Goal: Book appointment/travel/reservation

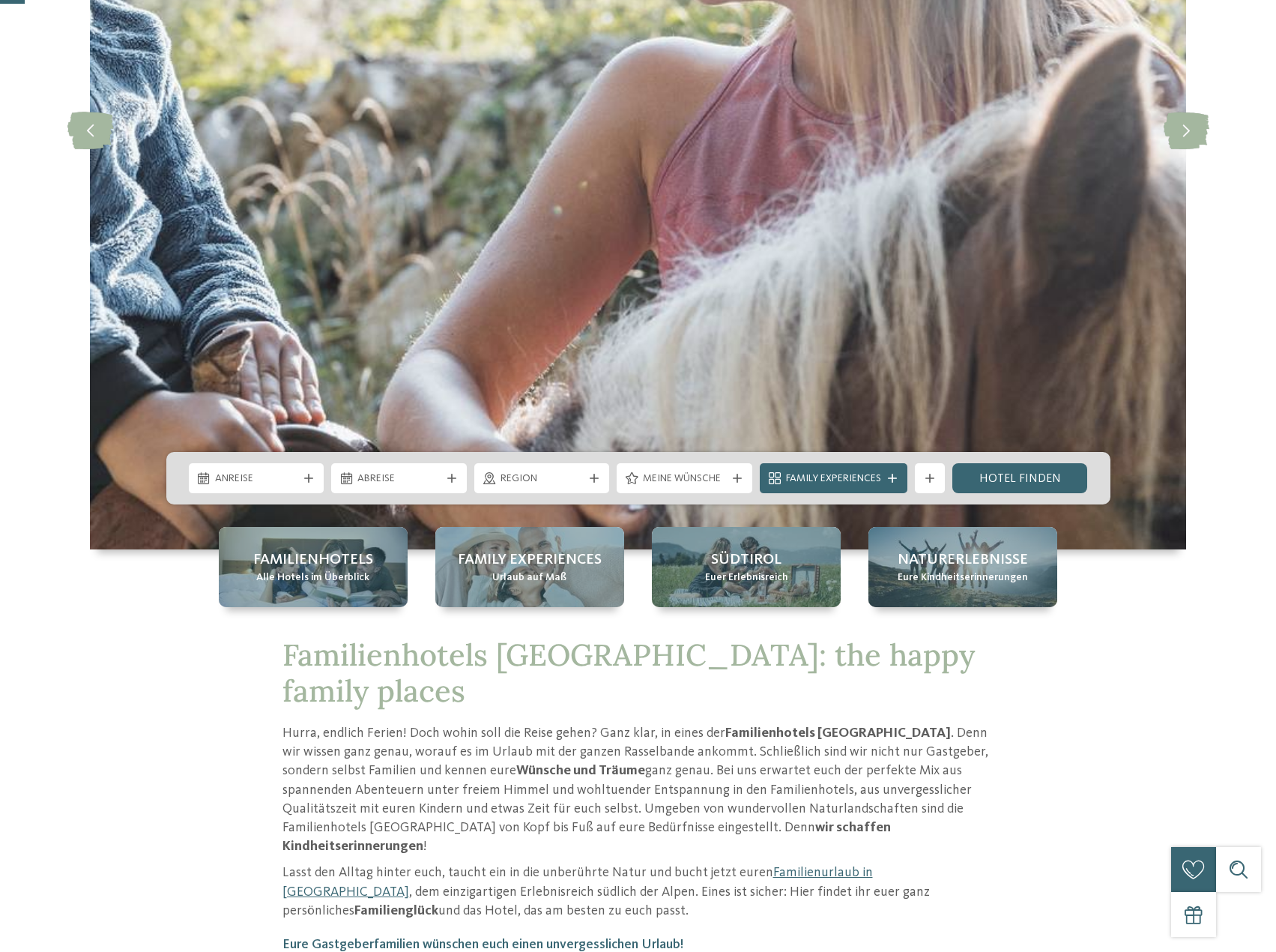
scroll to position [525, 0]
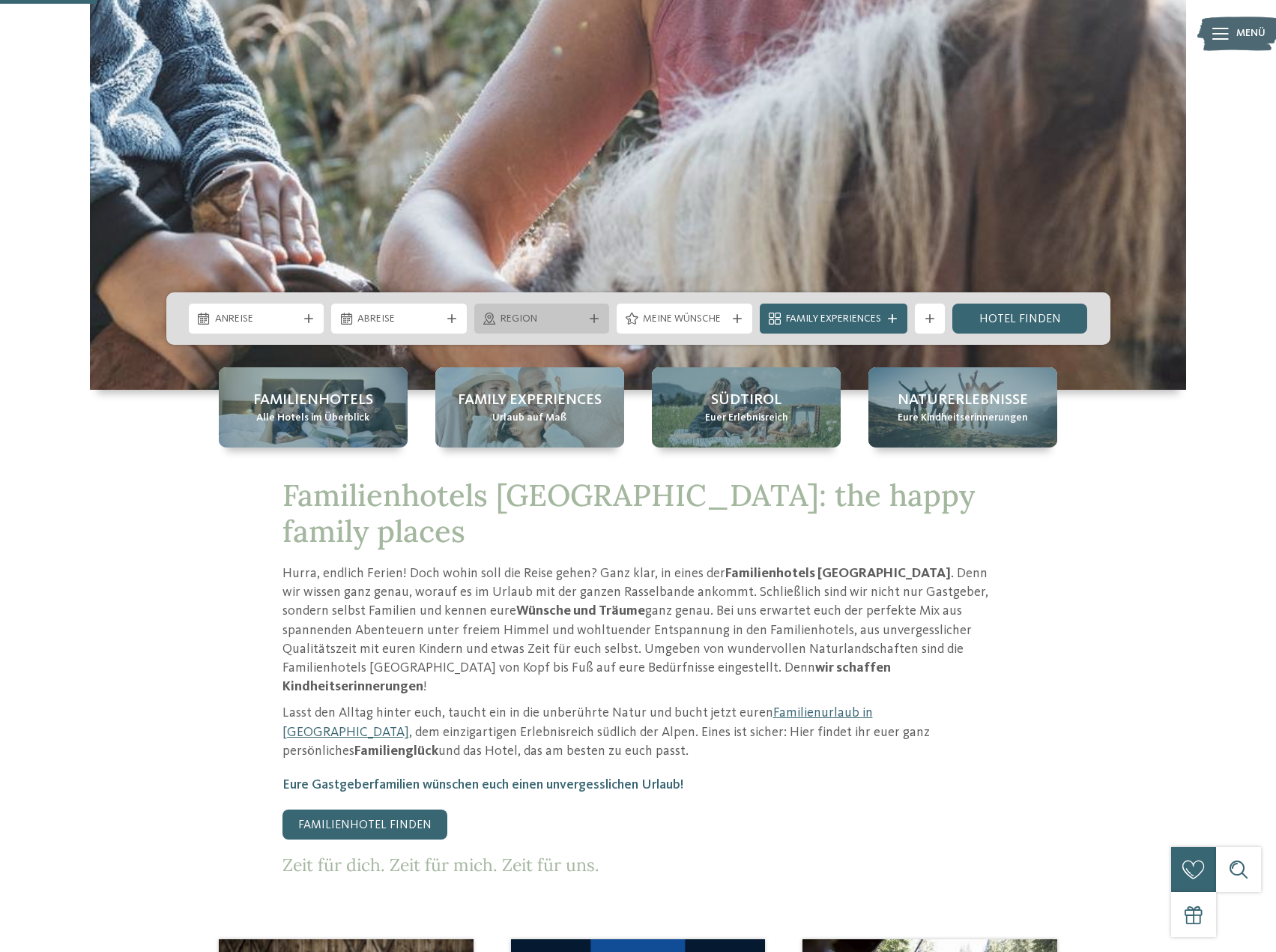
click at [562, 316] on span "Region" at bounding box center [541, 319] width 83 height 15
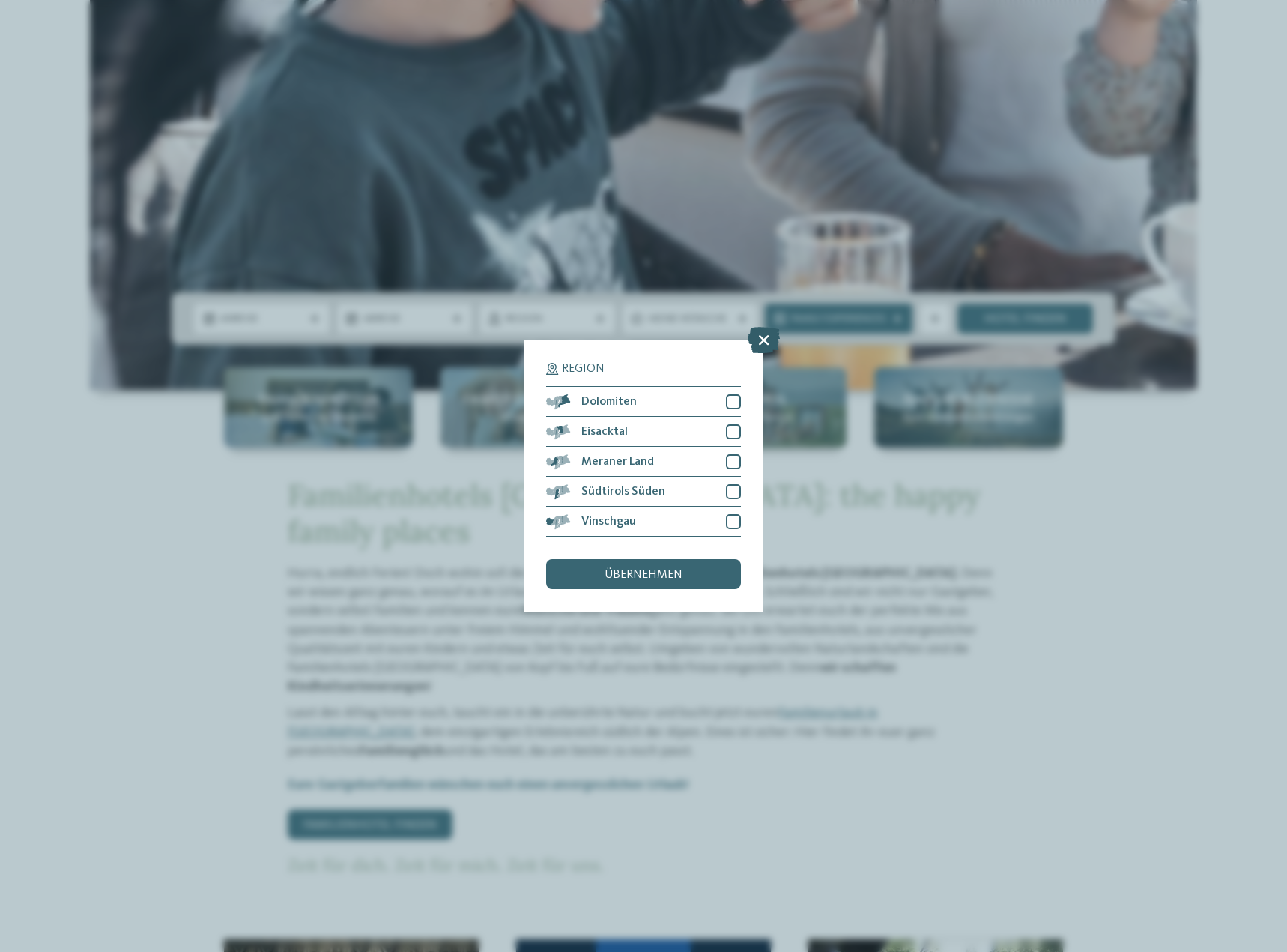
click at [766, 338] on icon at bounding box center [764, 339] width 32 height 26
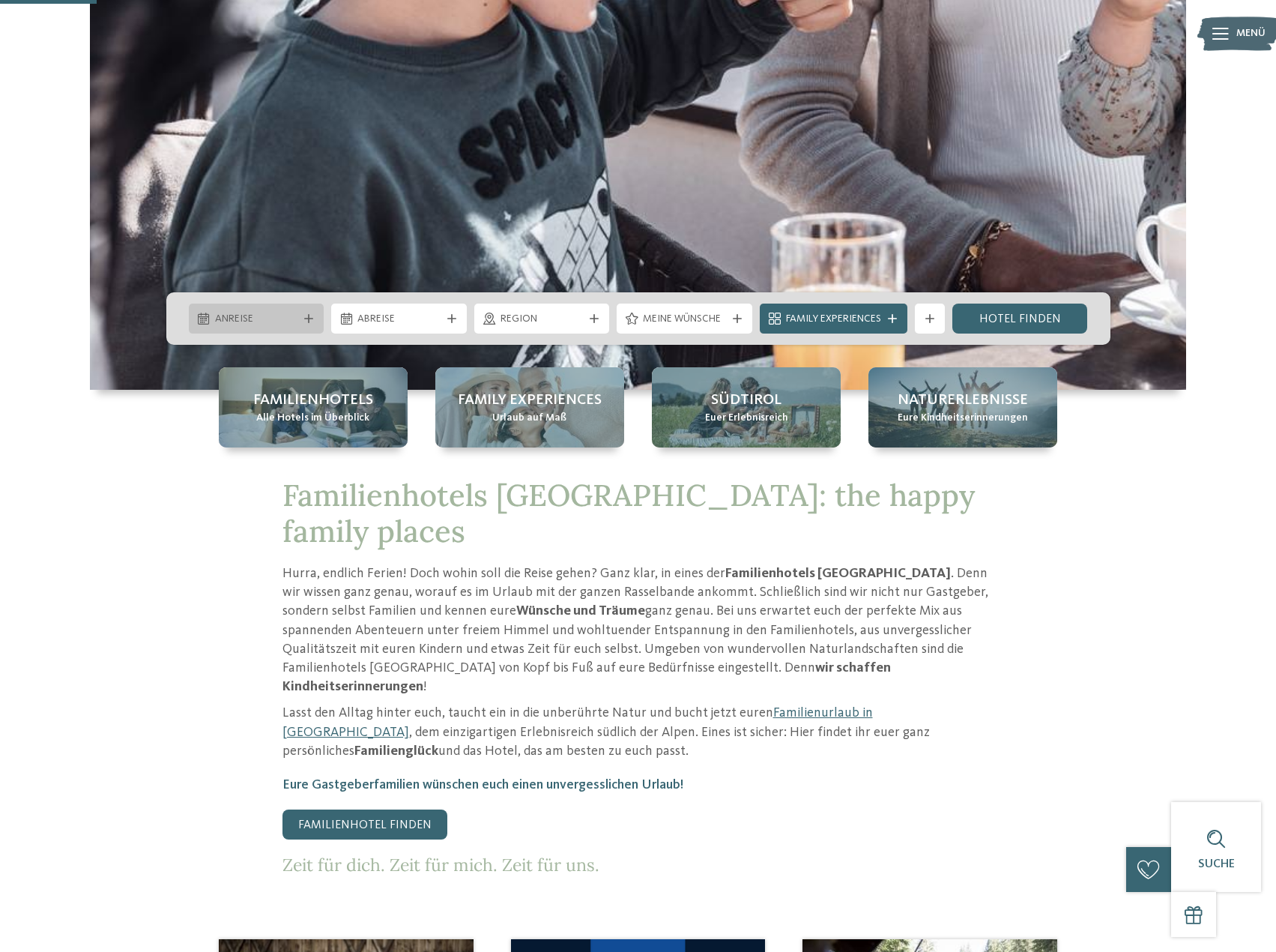
click at [241, 319] on span "Anreise" at bounding box center [256, 319] width 83 height 15
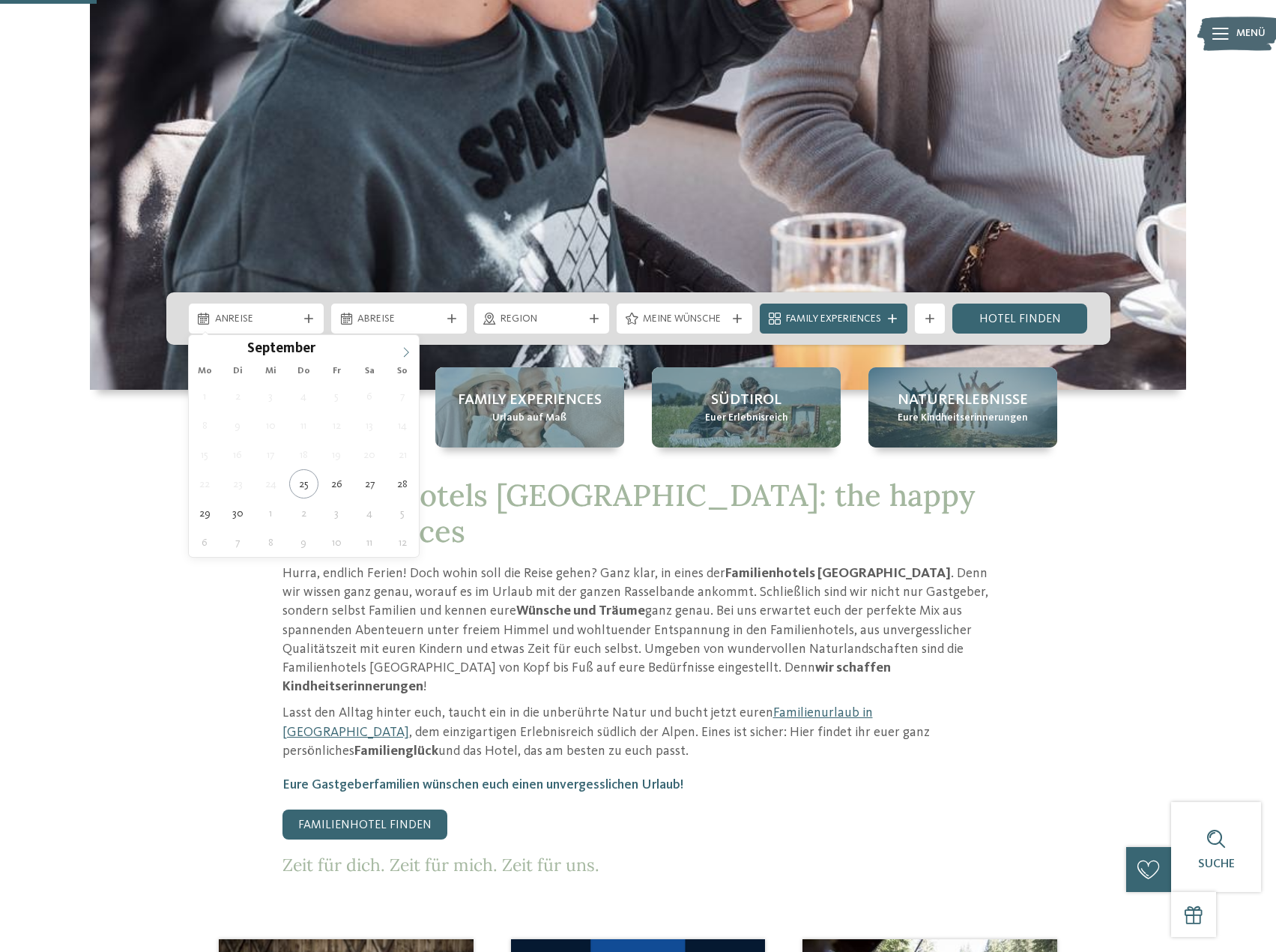
click at [407, 354] on icon at bounding box center [406, 352] width 10 height 10
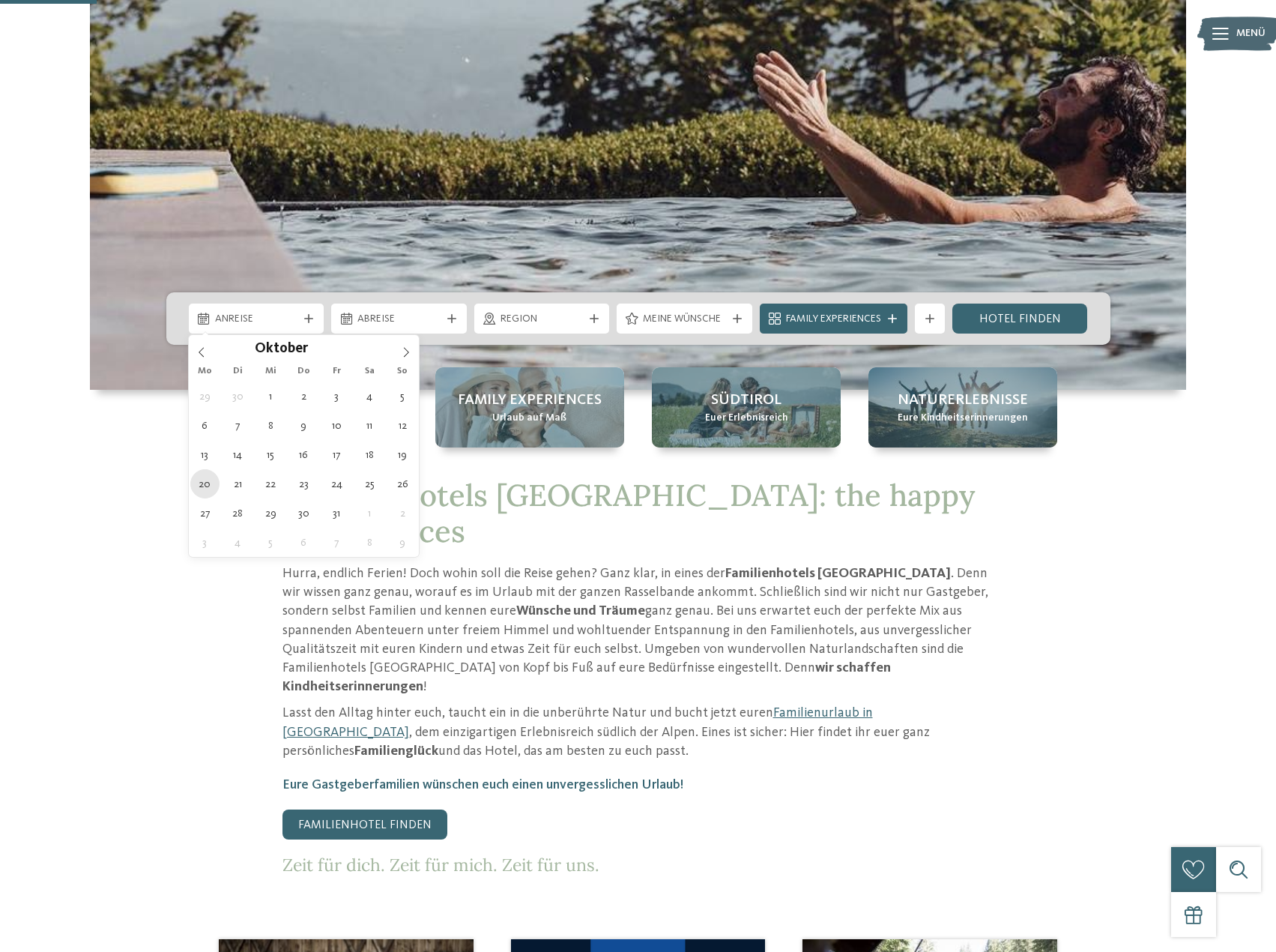
type div "20.10.2025"
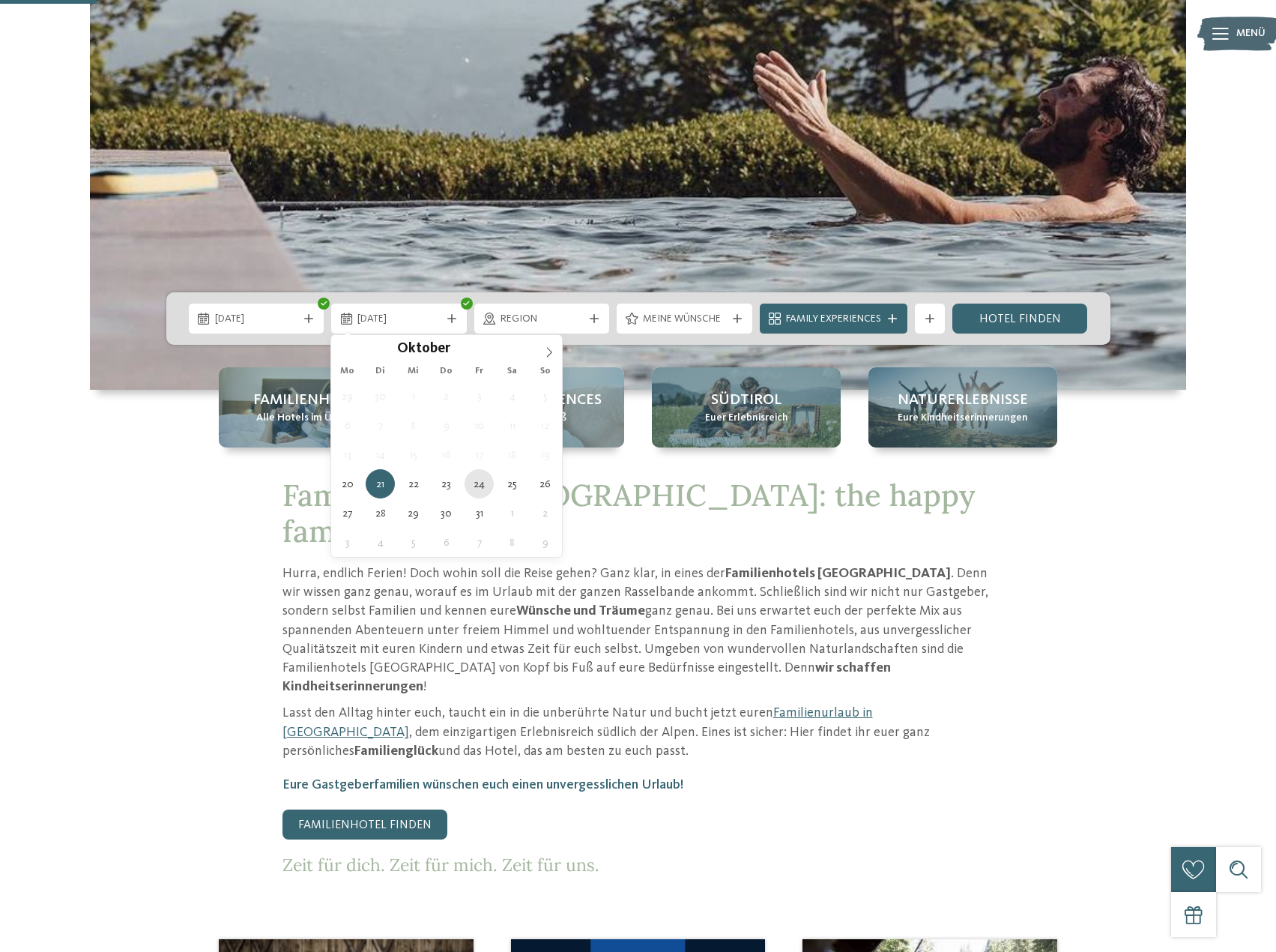
type div "24.10.2025"
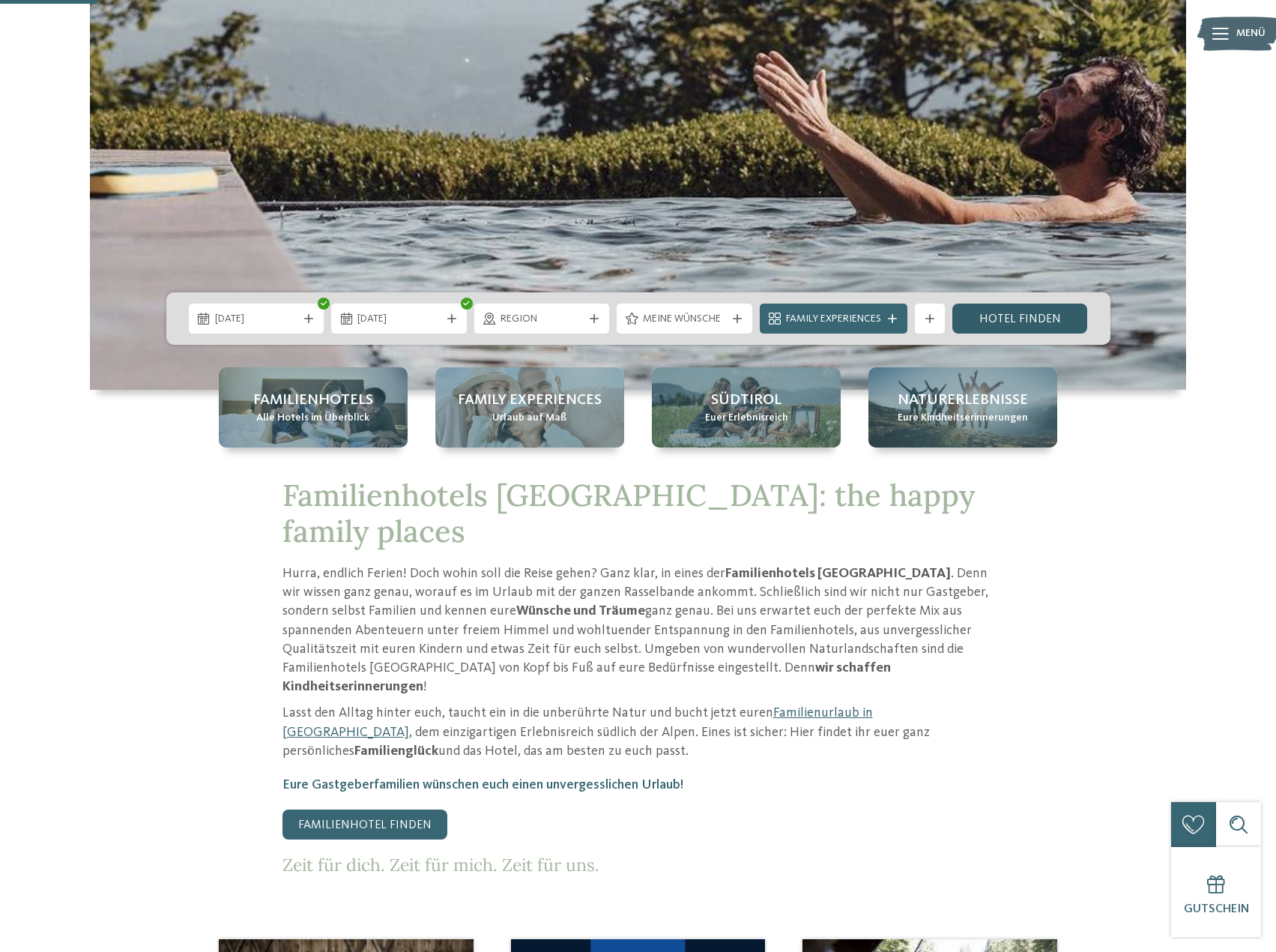
click at [1035, 316] on link "Hotel finden" at bounding box center [1020, 318] width 136 height 30
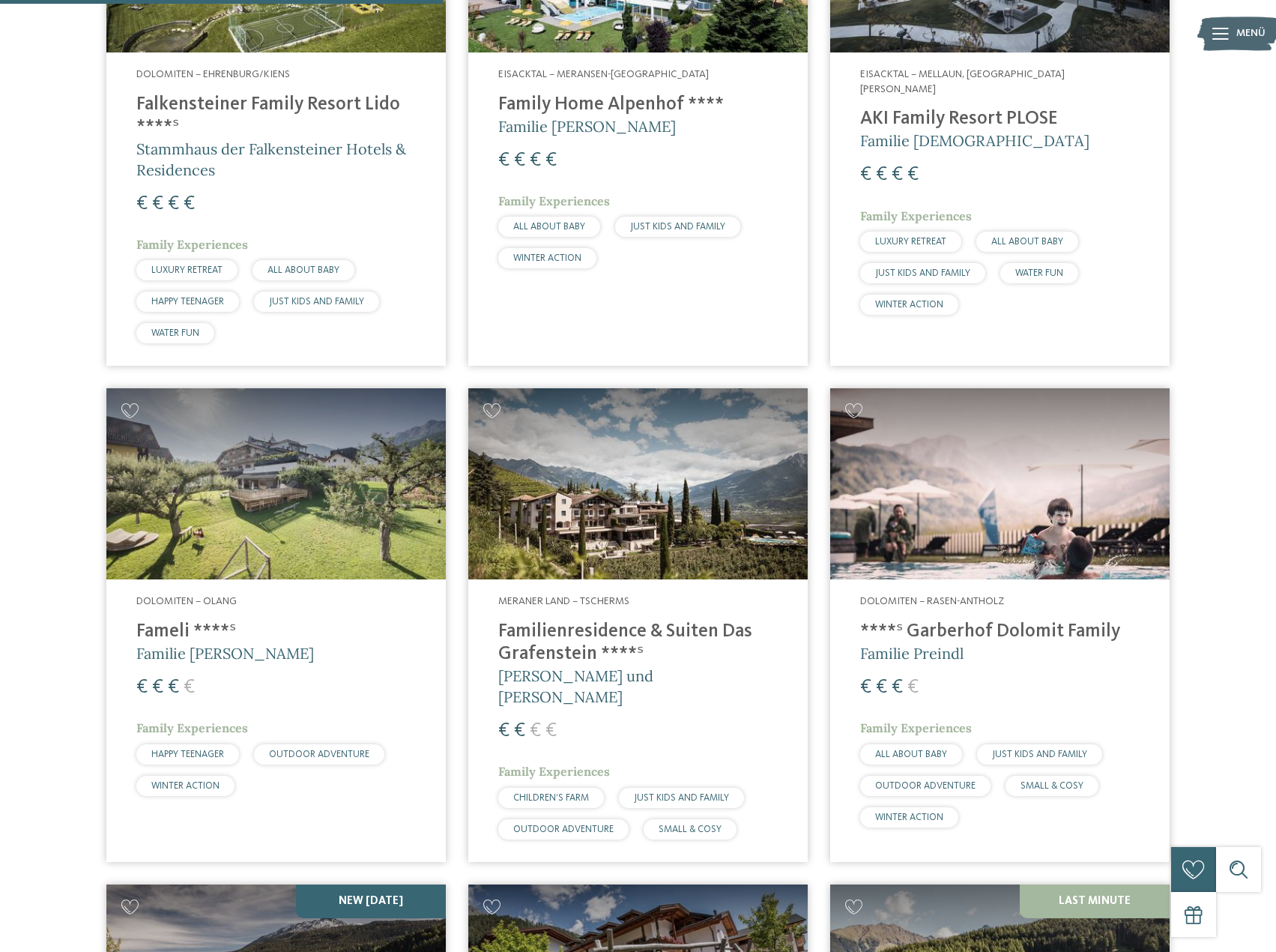
scroll to position [1364, 0]
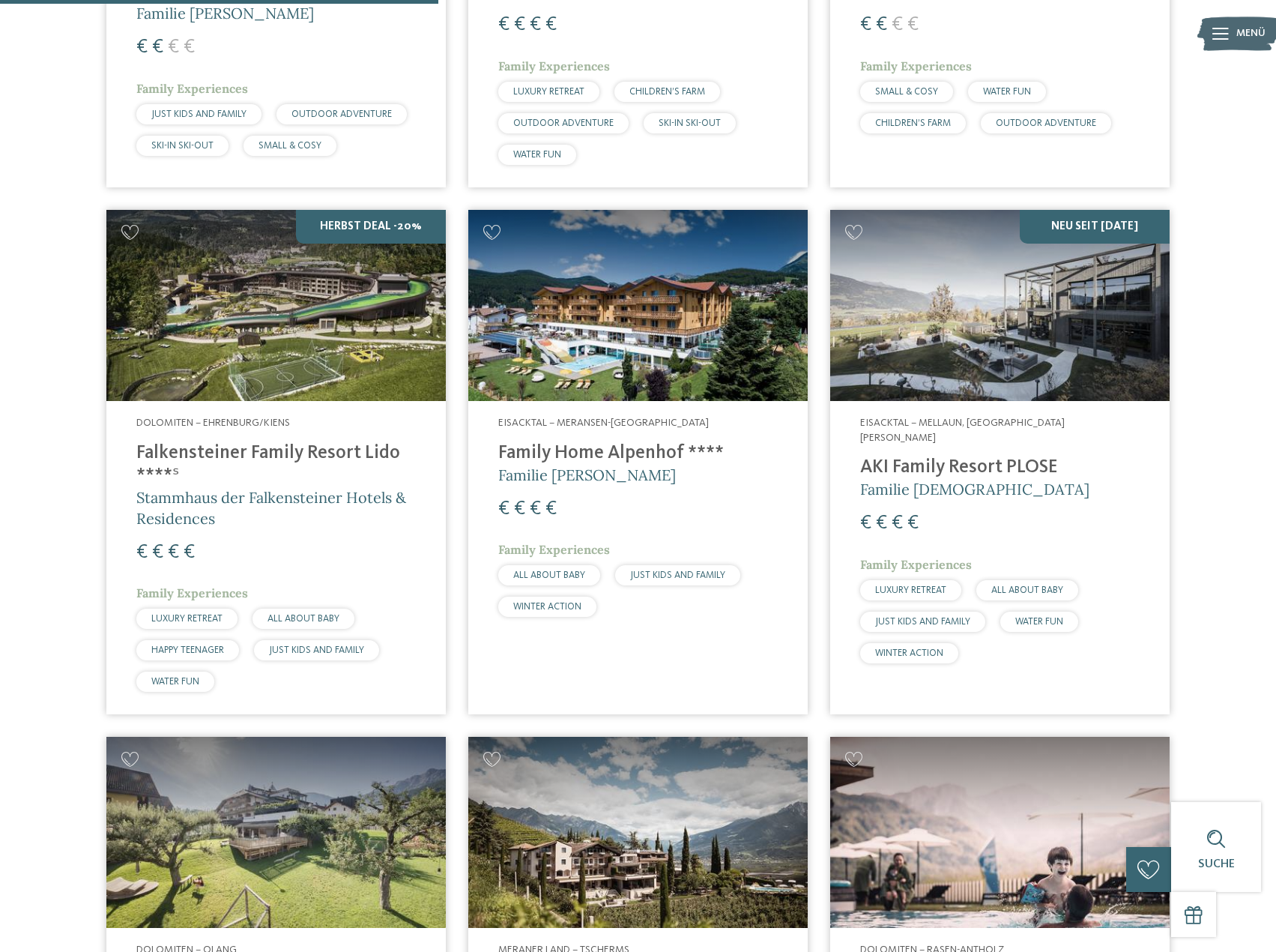
click at [312, 343] on img at bounding box center [276, 306] width 339 height 191
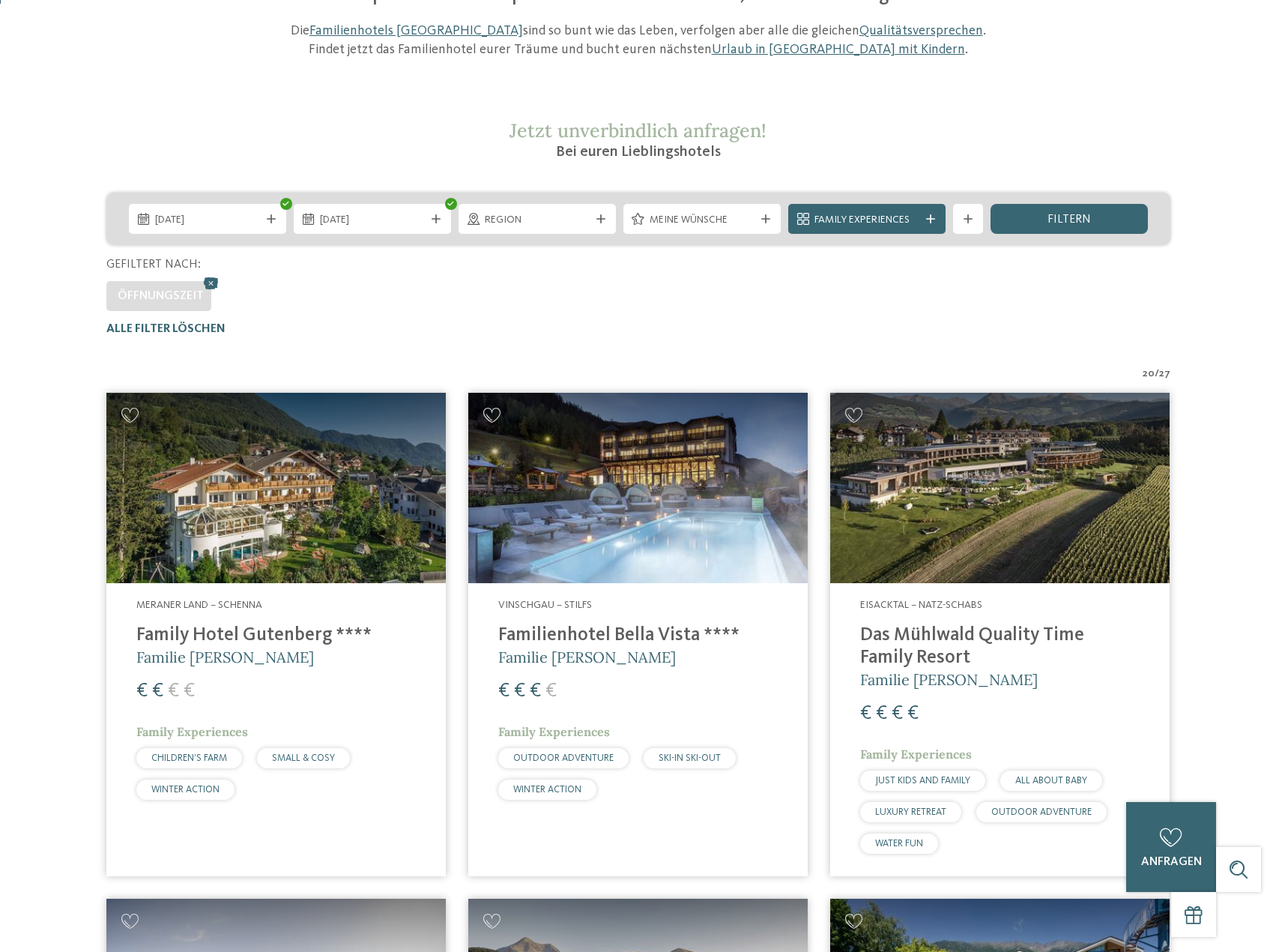
scroll to position [300, 0]
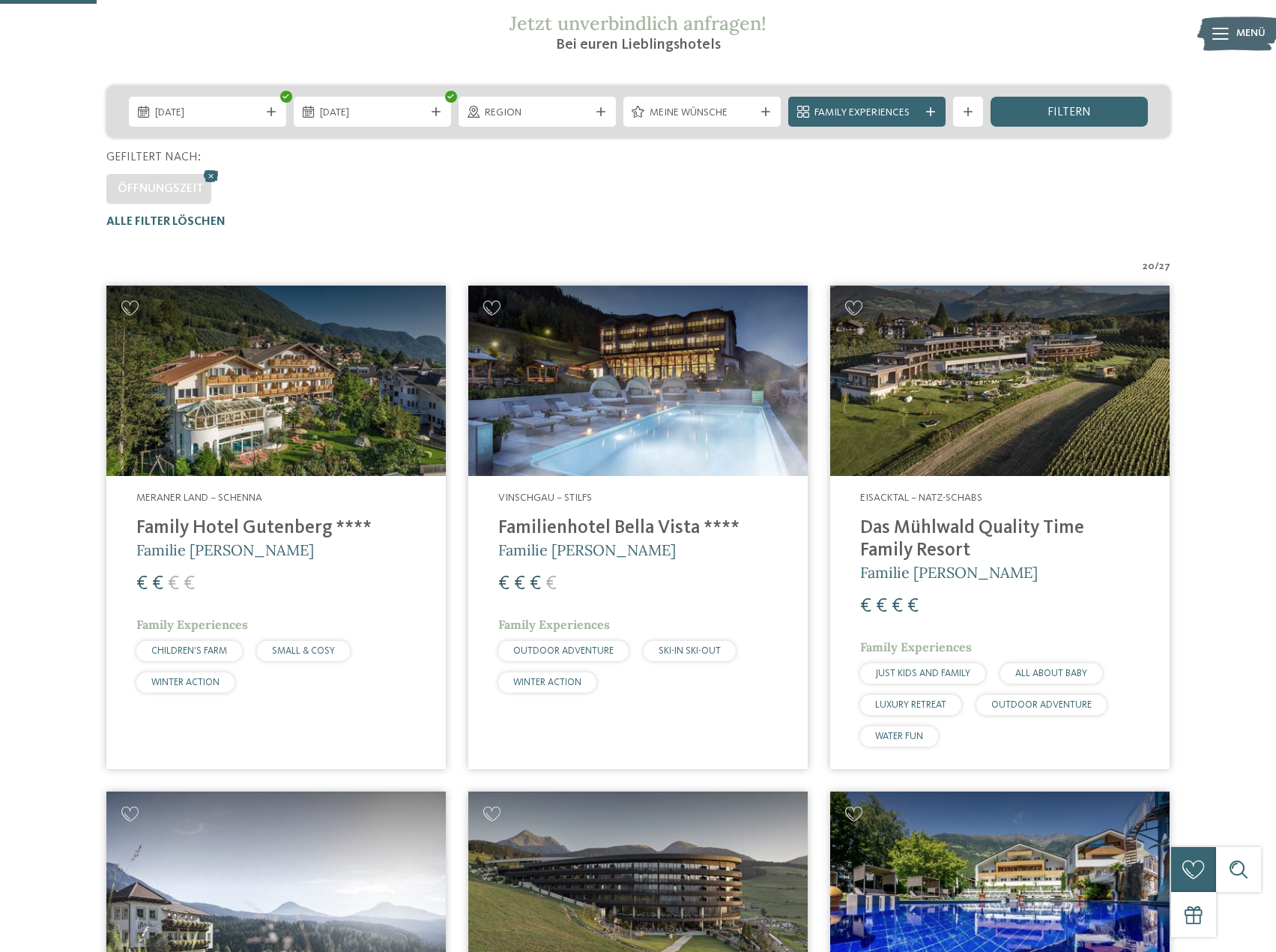
click at [985, 375] on img at bounding box center [1000, 381] width 339 height 191
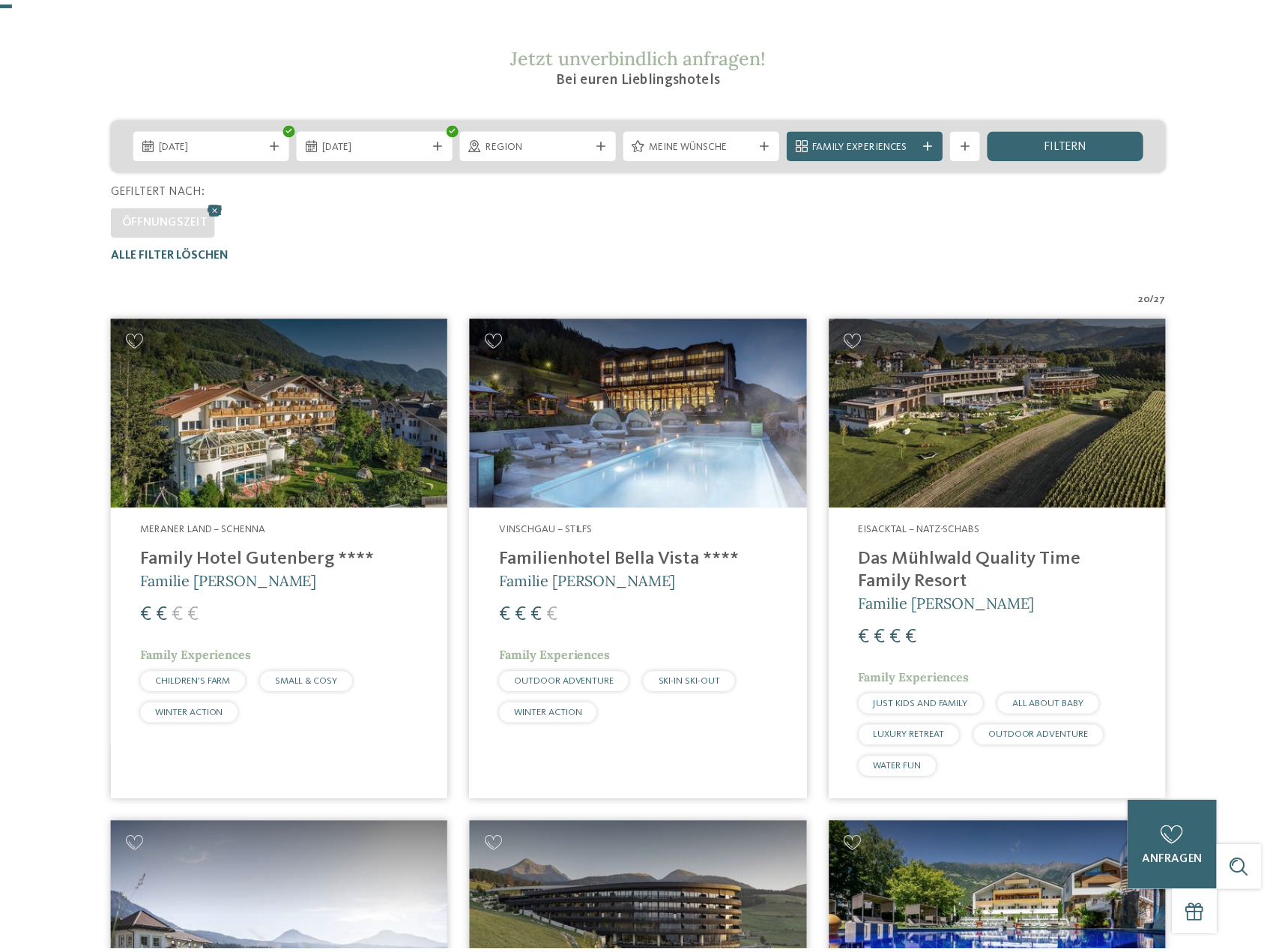
scroll to position [525, 0]
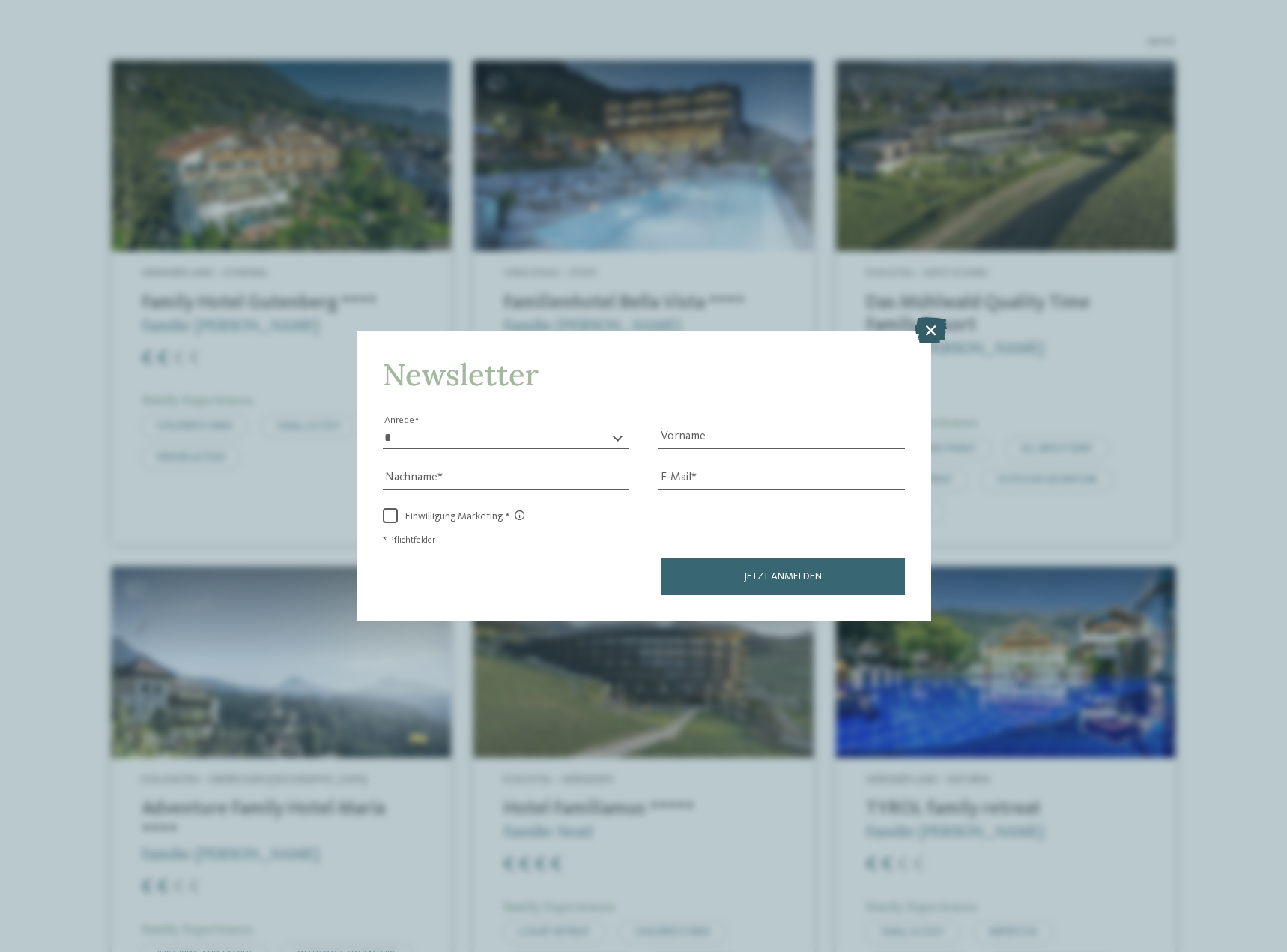
click at [932, 329] on icon at bounding box center [931, 329] width 32 height 26
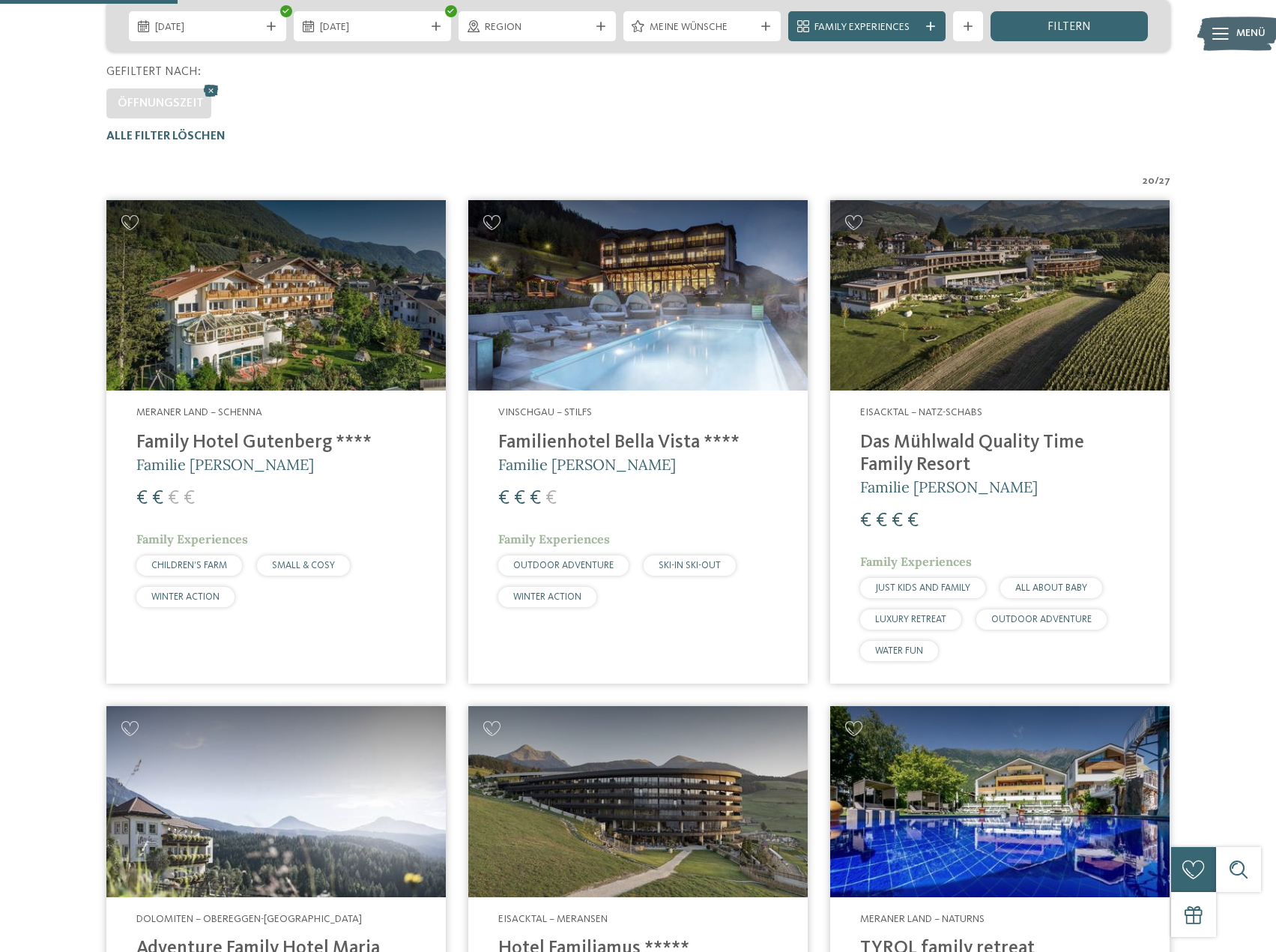
scroll to position [374, 0]
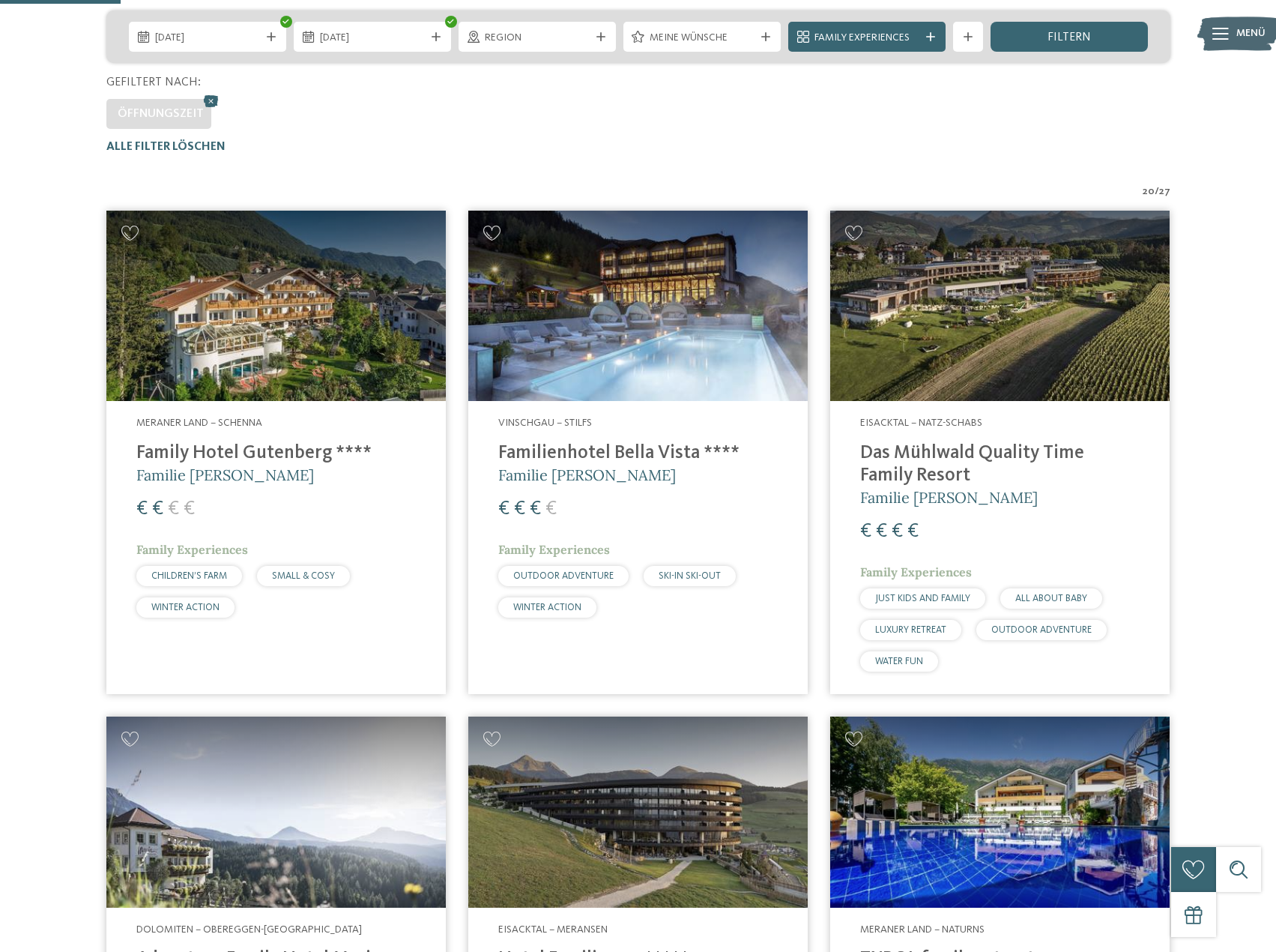
click at [690, 262] on img at bounding box center [638, 306] width 339 height 191
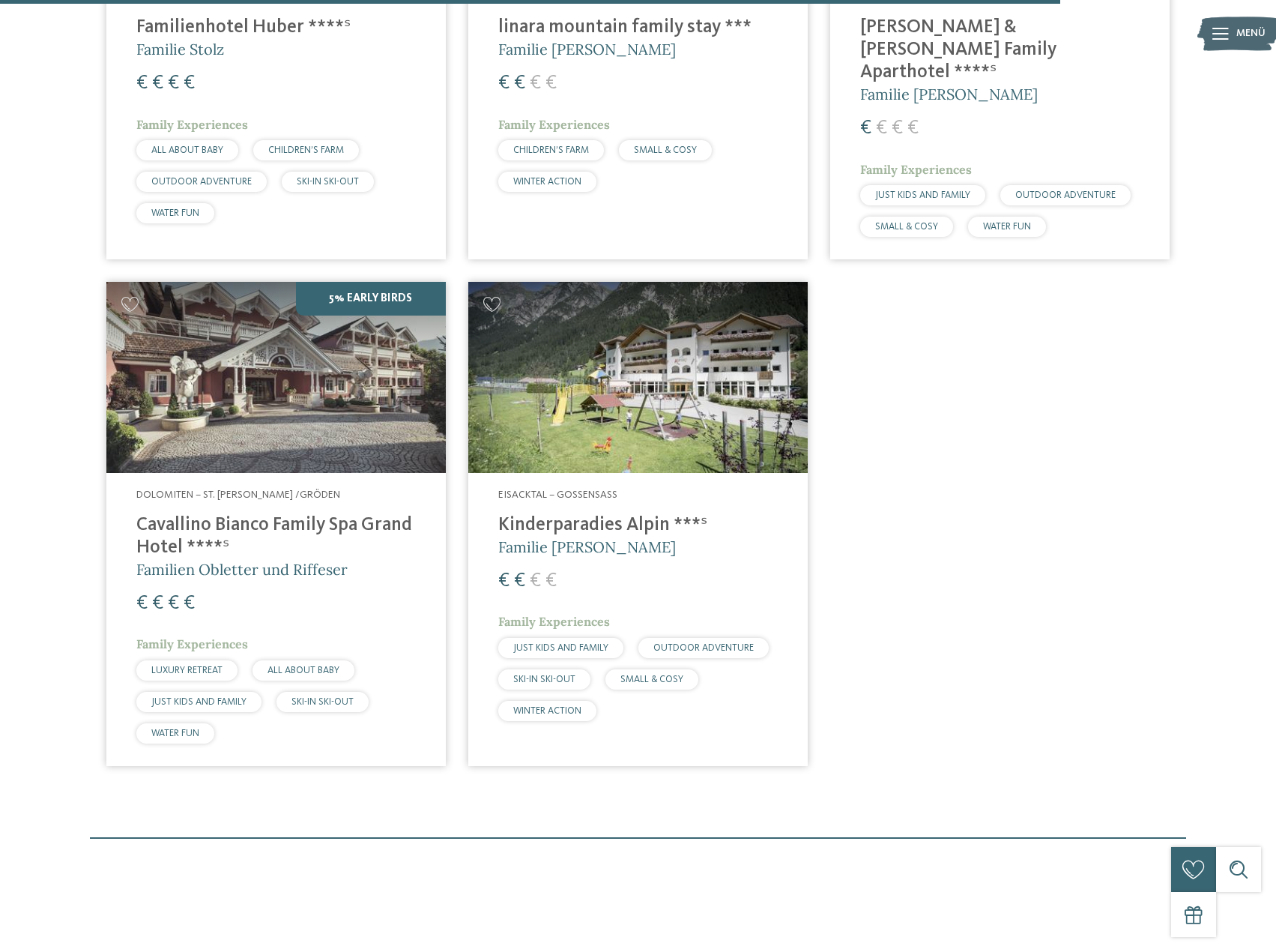
scroll to position [3297, 0]
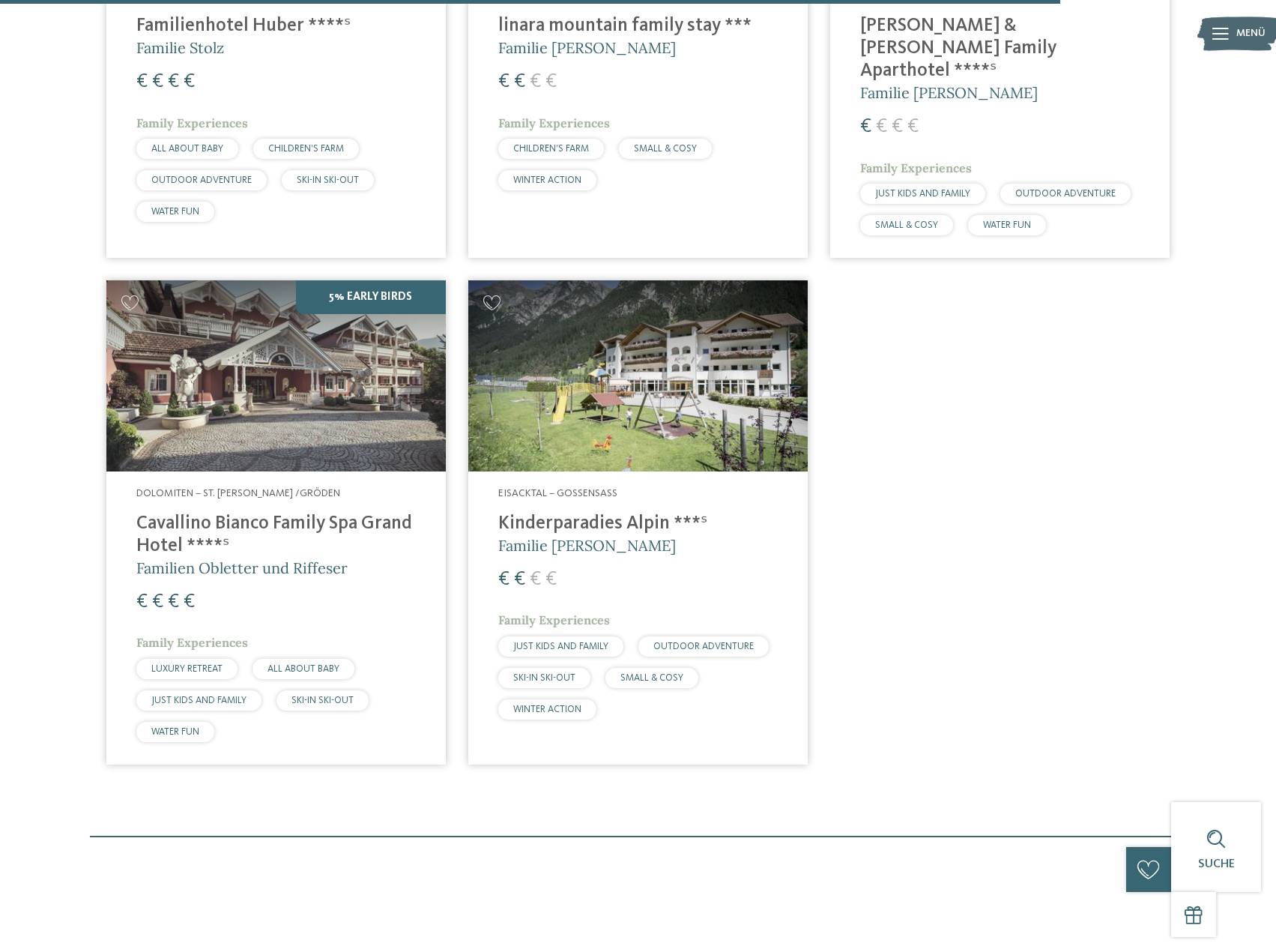
click at [348, 337] on img at bounding box center [276, 376] width 339 height 191
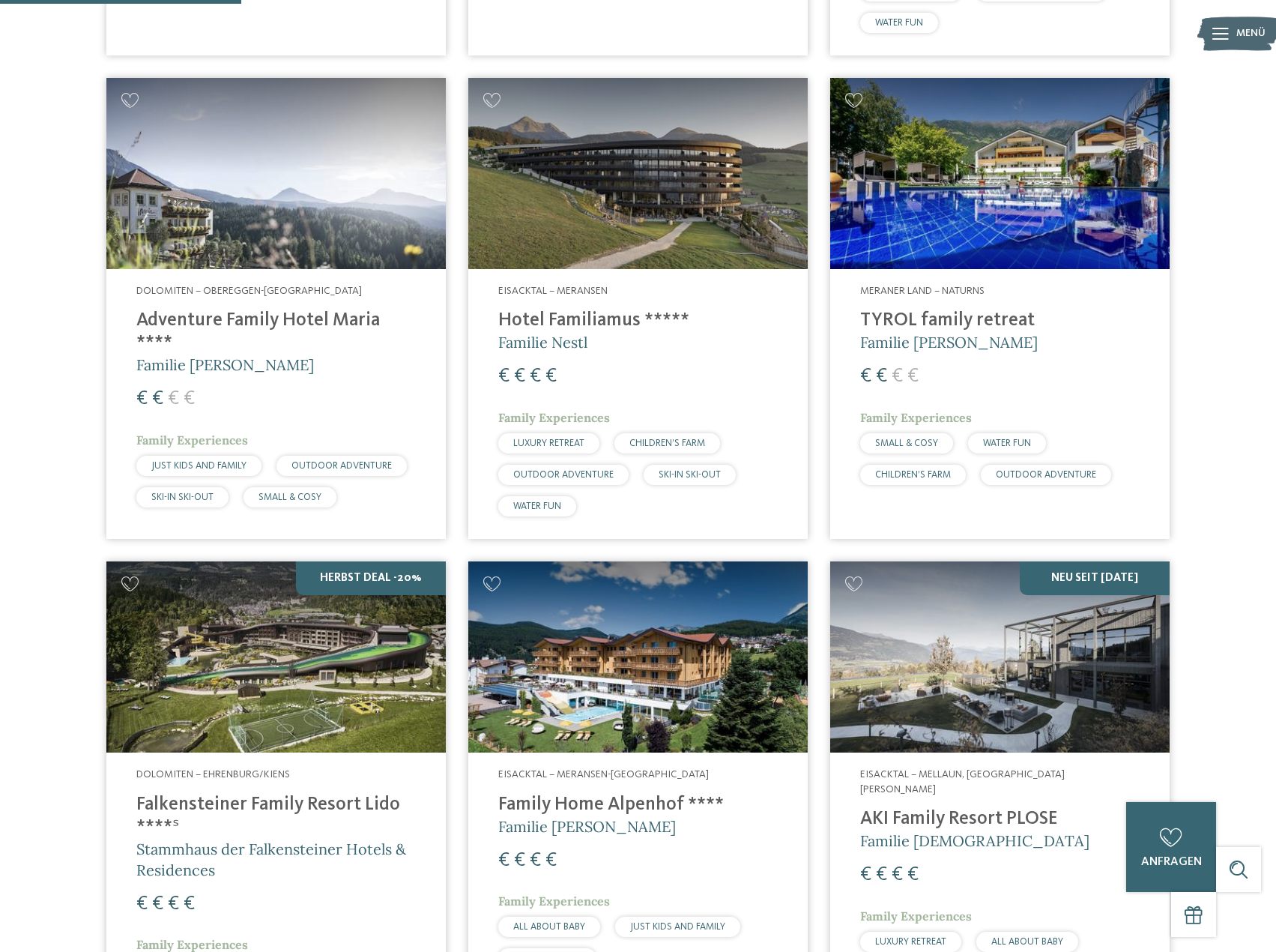
scroll to position [750, 0]
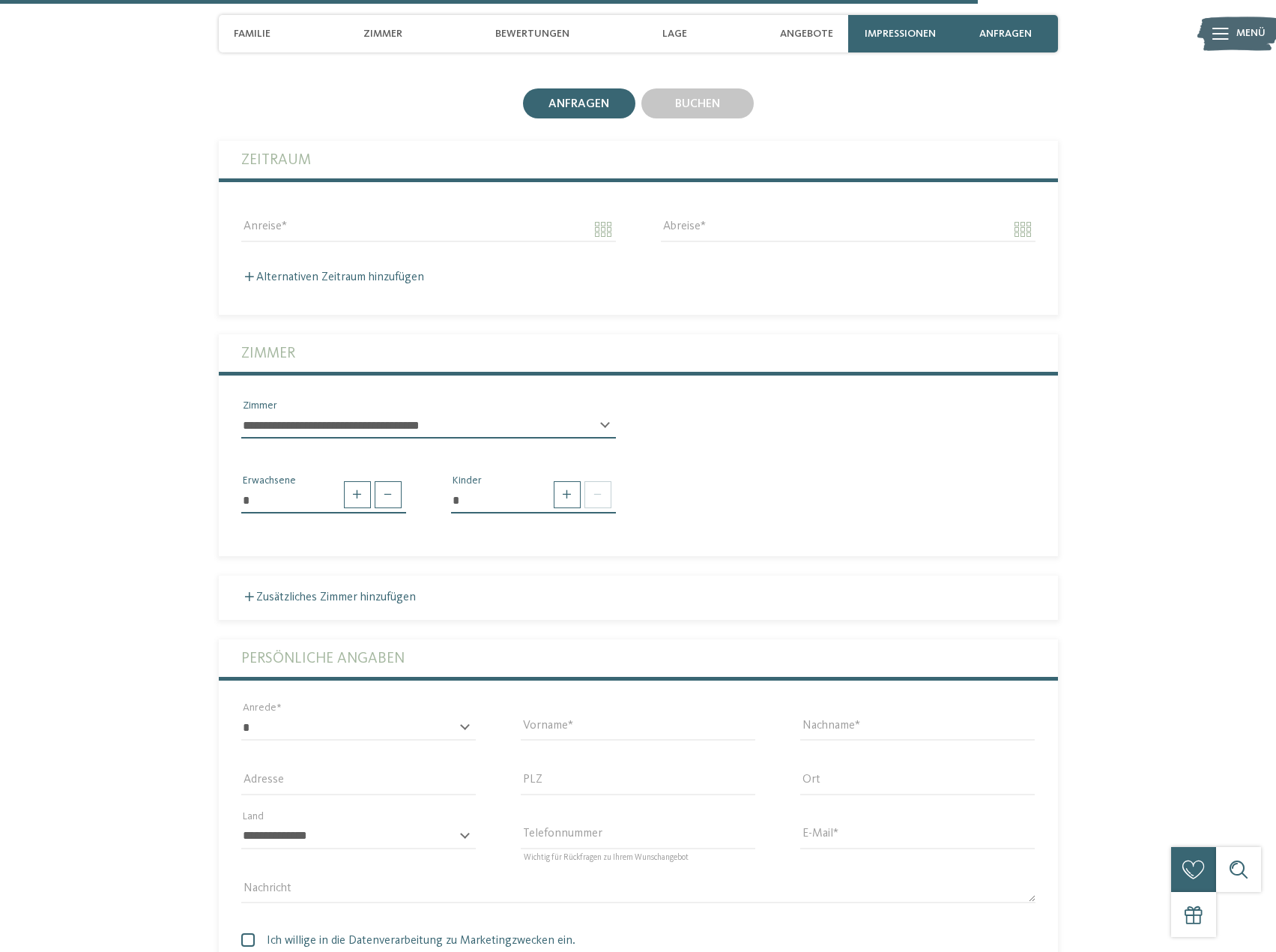
scroll to position [3747, 0]
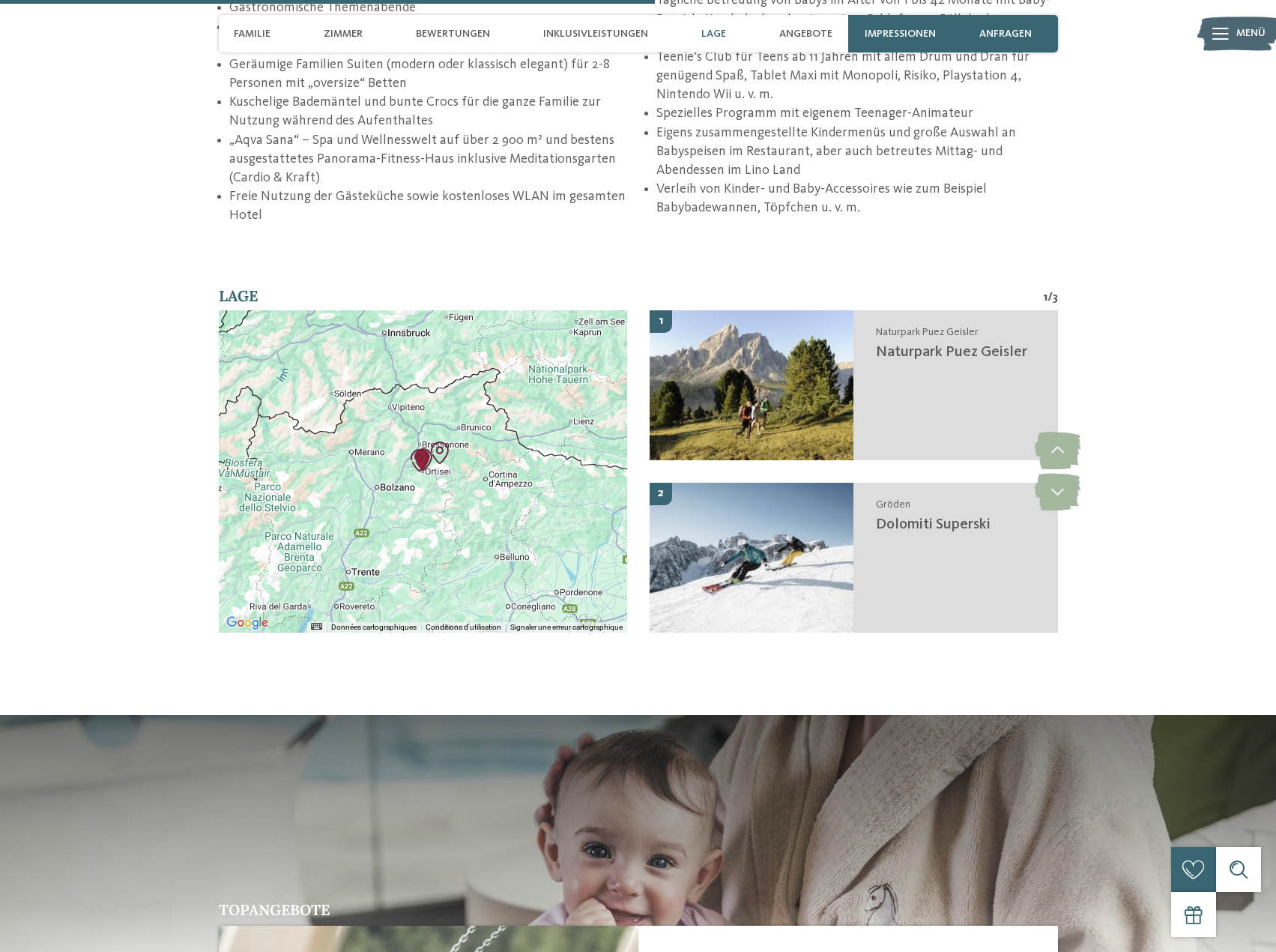
scroll to position [3147, 0]
